Goal: Information Seeking & Learning: Compare options

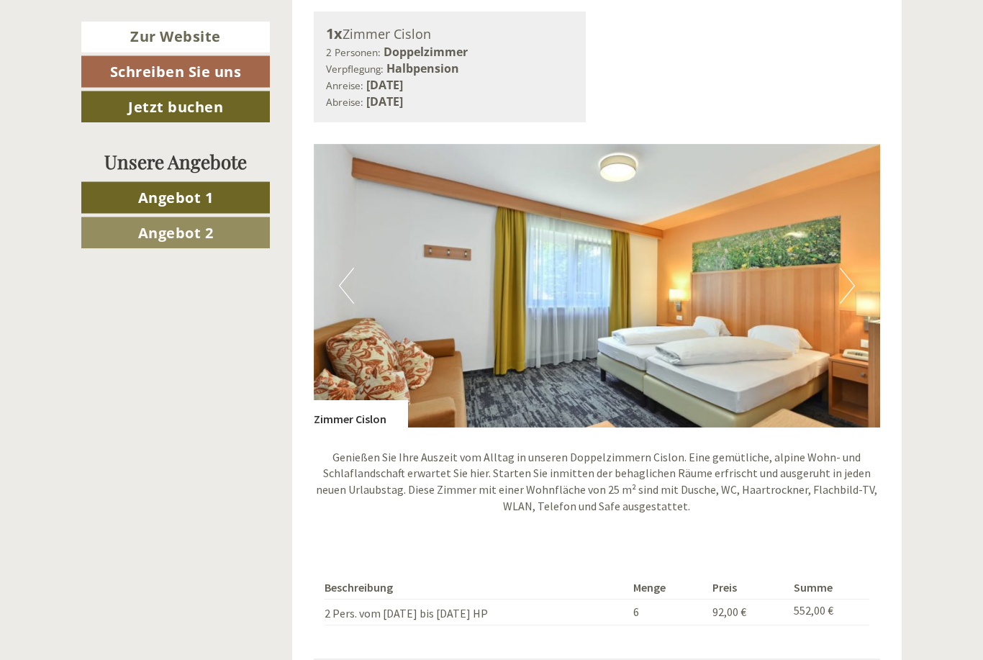
scroll to position [877, 0]
click at [852, 268] on button "Next" at bounding box center [847, 286] width 15 height 36
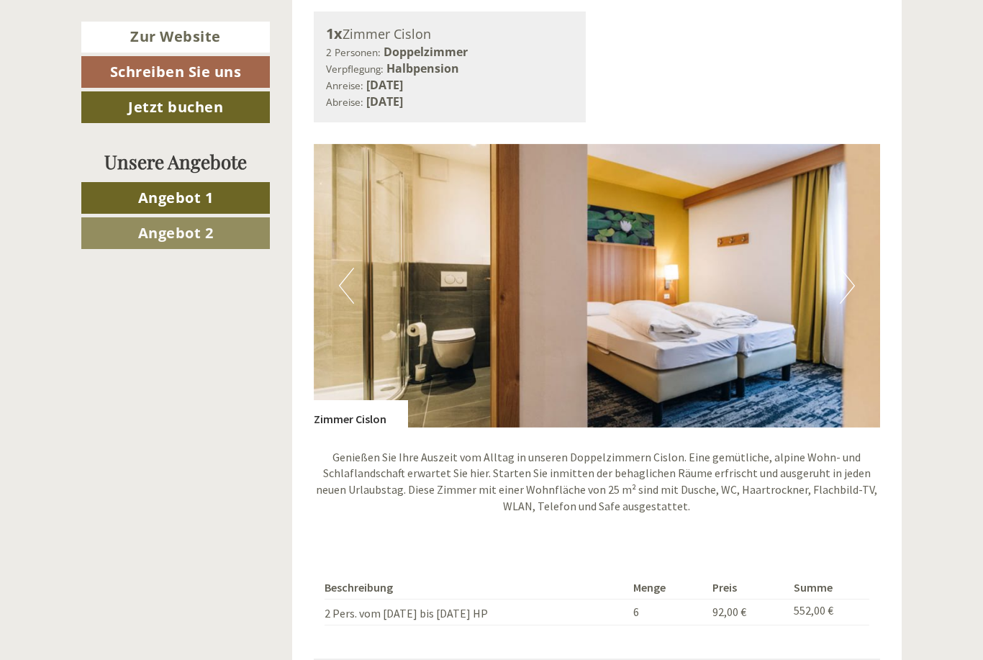
click at [855, 267] on img at bounding box center [597, 286] width 567 height 284
click at [848, 258] on img at bounding box center [597, 286] width 567 height 284
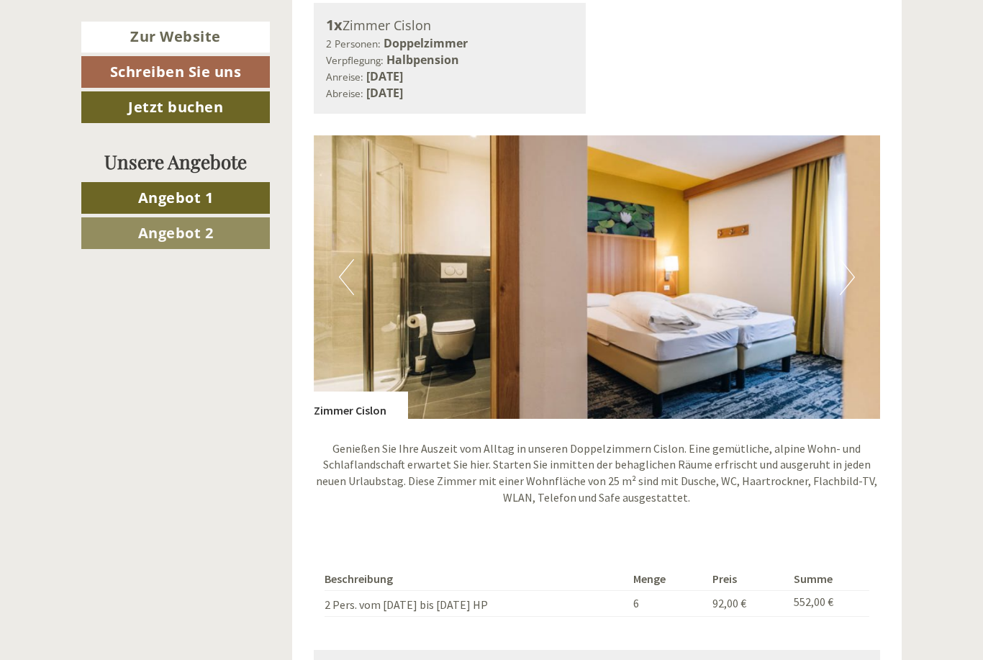
scroll to position [887, 0]
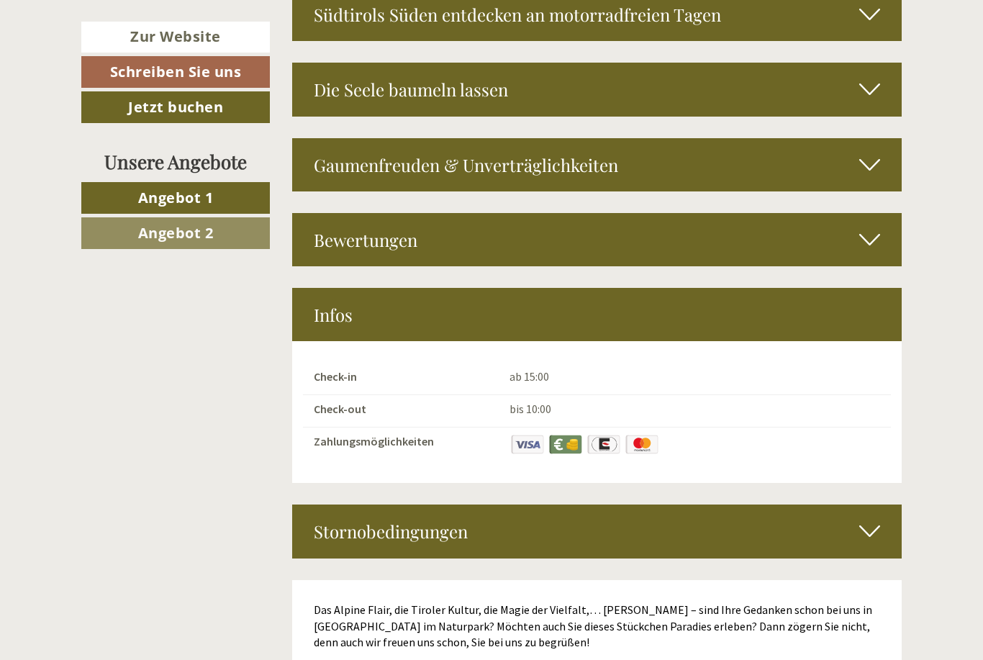
scroll to position [4232, 0]
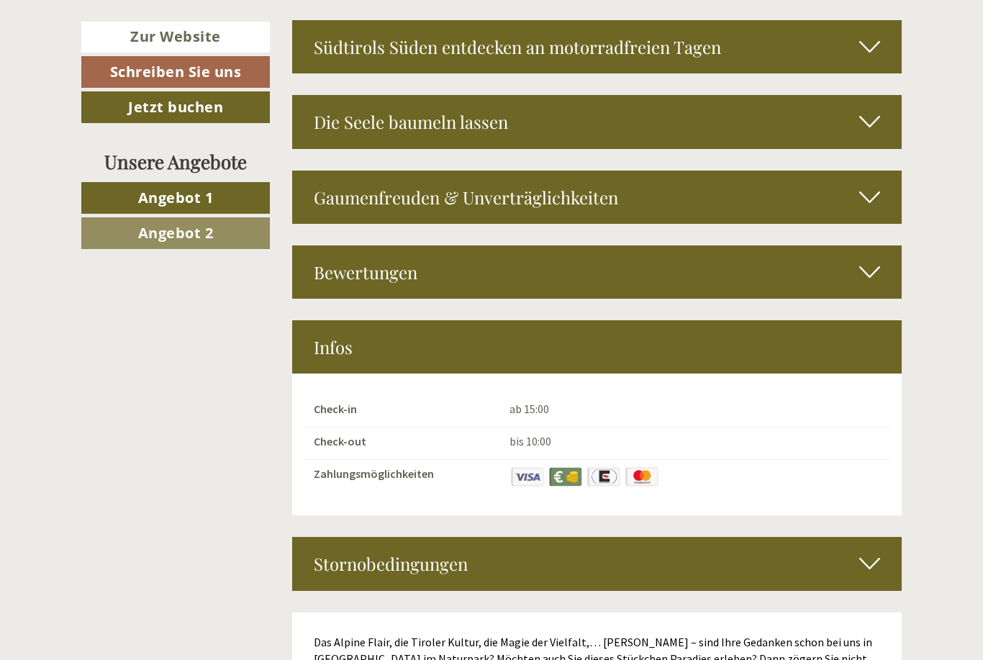
click at [746, 171] on div "Gaumenfreuden & Unverträglichkeiten" at bounding box center [597, 197] width 610 height 53
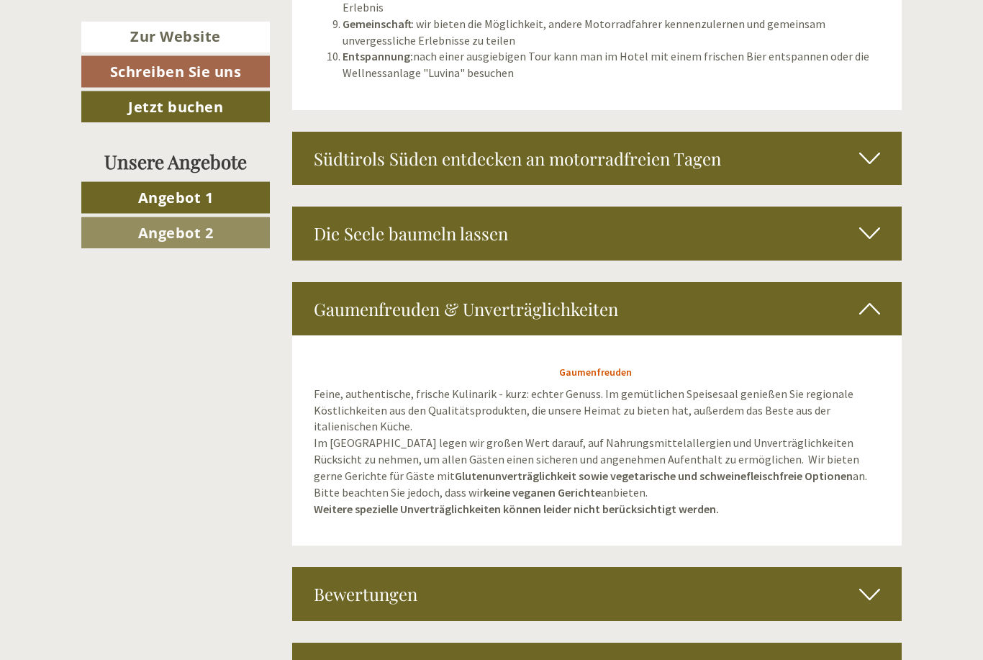
scroll to position [4105, 0]
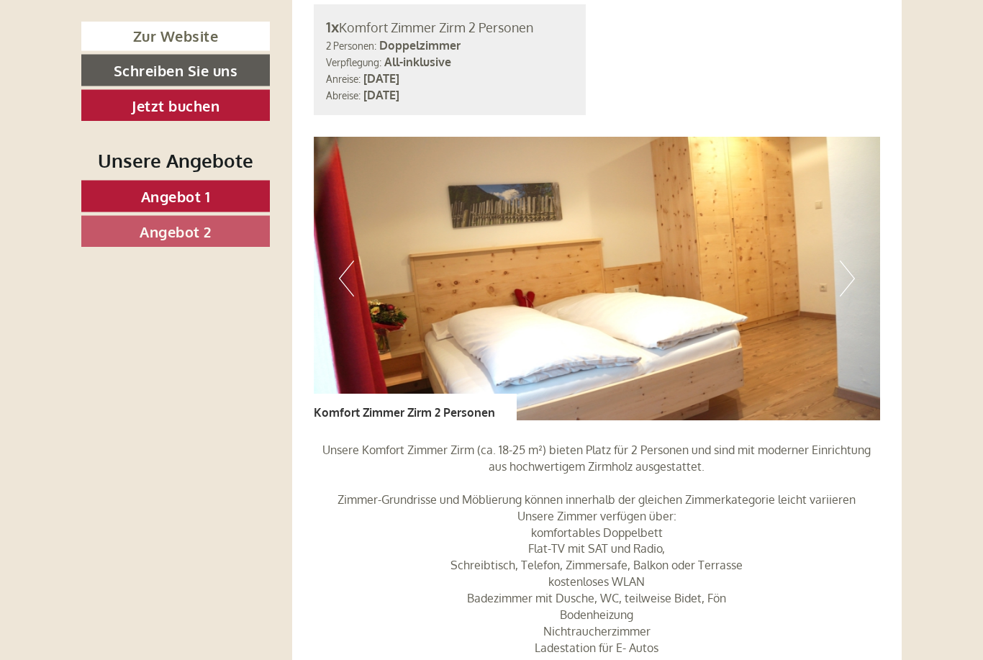
scroll to position [1018, 0]
click at [862, 241] on img at bounding box center [597, 279] width 567 height 284
click at [855, 225] on img at bounding box center [597, 279] width 567 height 284
click at [842, 217] on img at bounding box center [597, 279] width 567 height 284
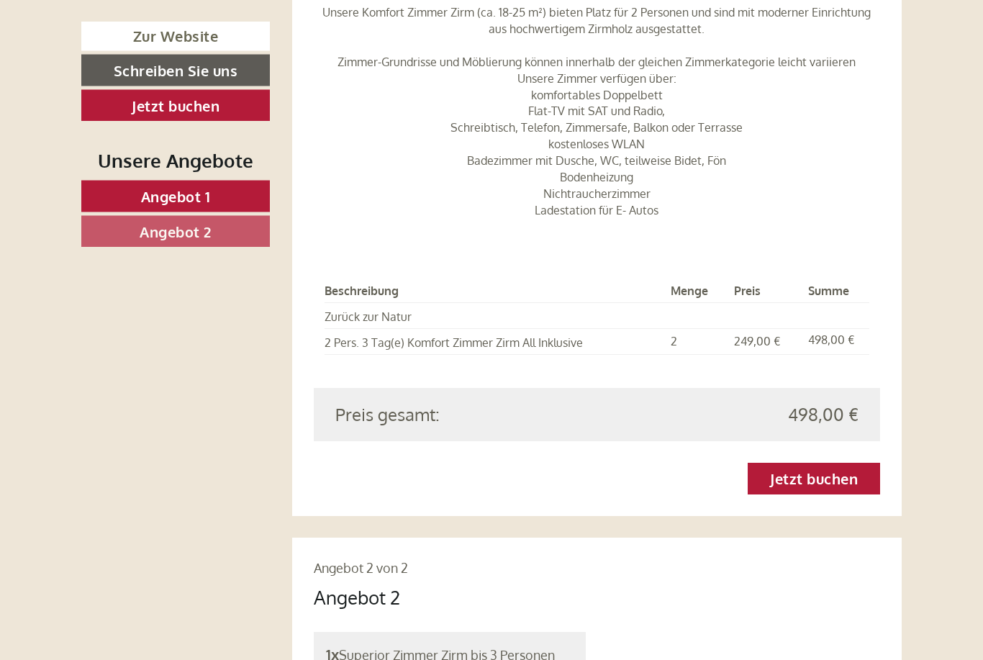
scroll to position [1413, 0]
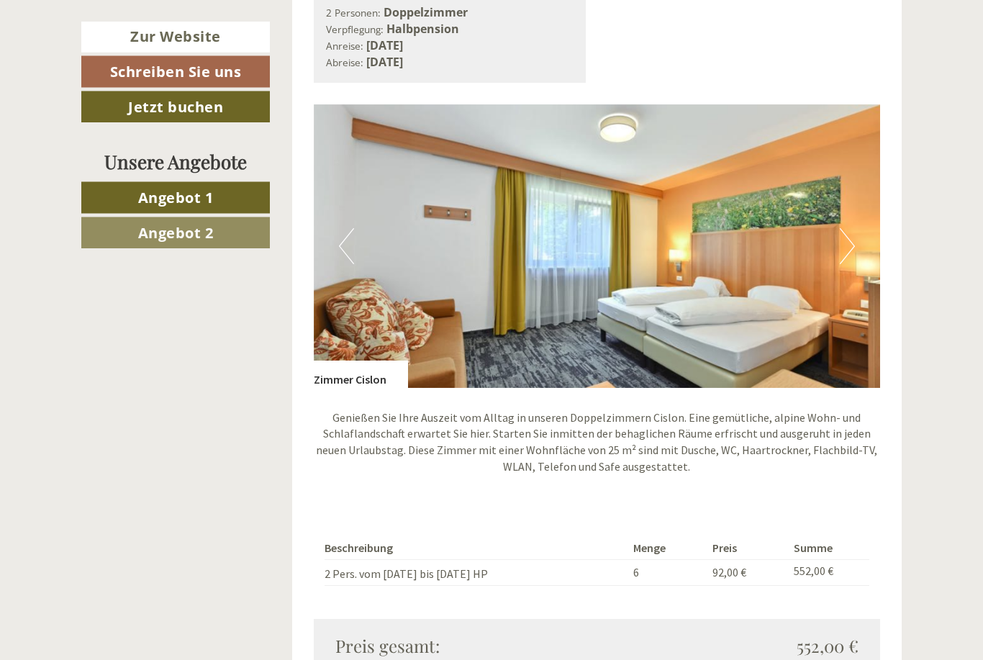
scroll to position [917, 0]
